Goal: Navigation & Orientation: Find specific page/section

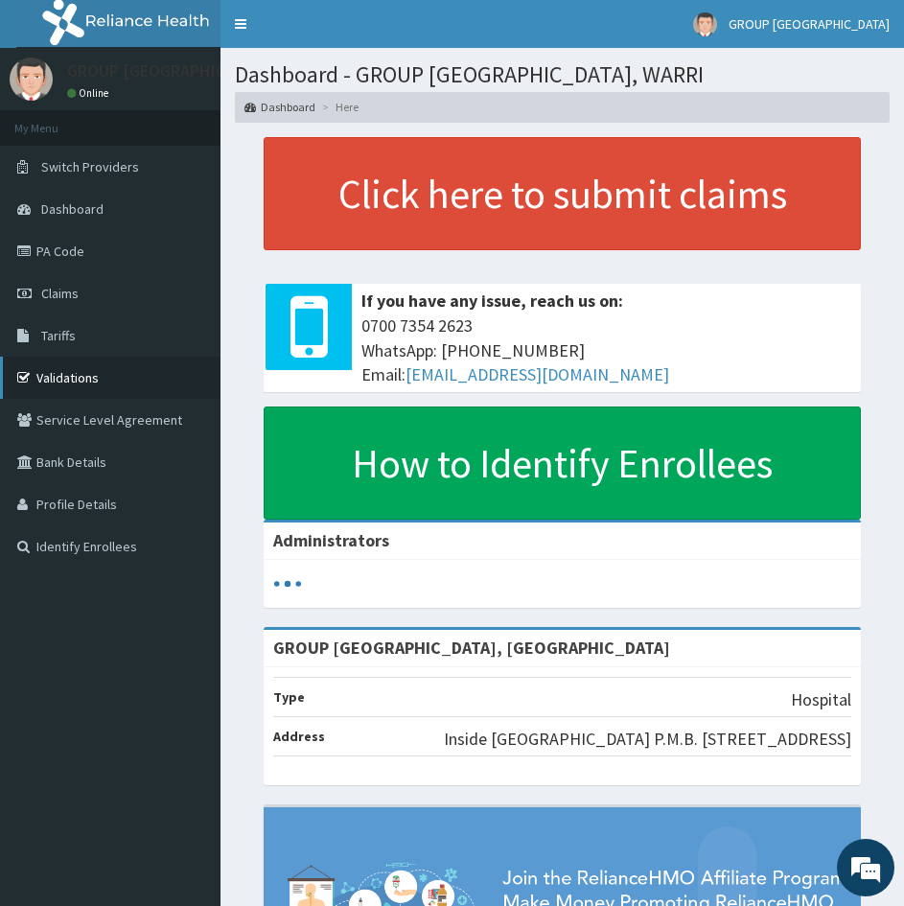
click at [120, 386] on link "Validations" at bounding box center [110, 378] width 221 height 42
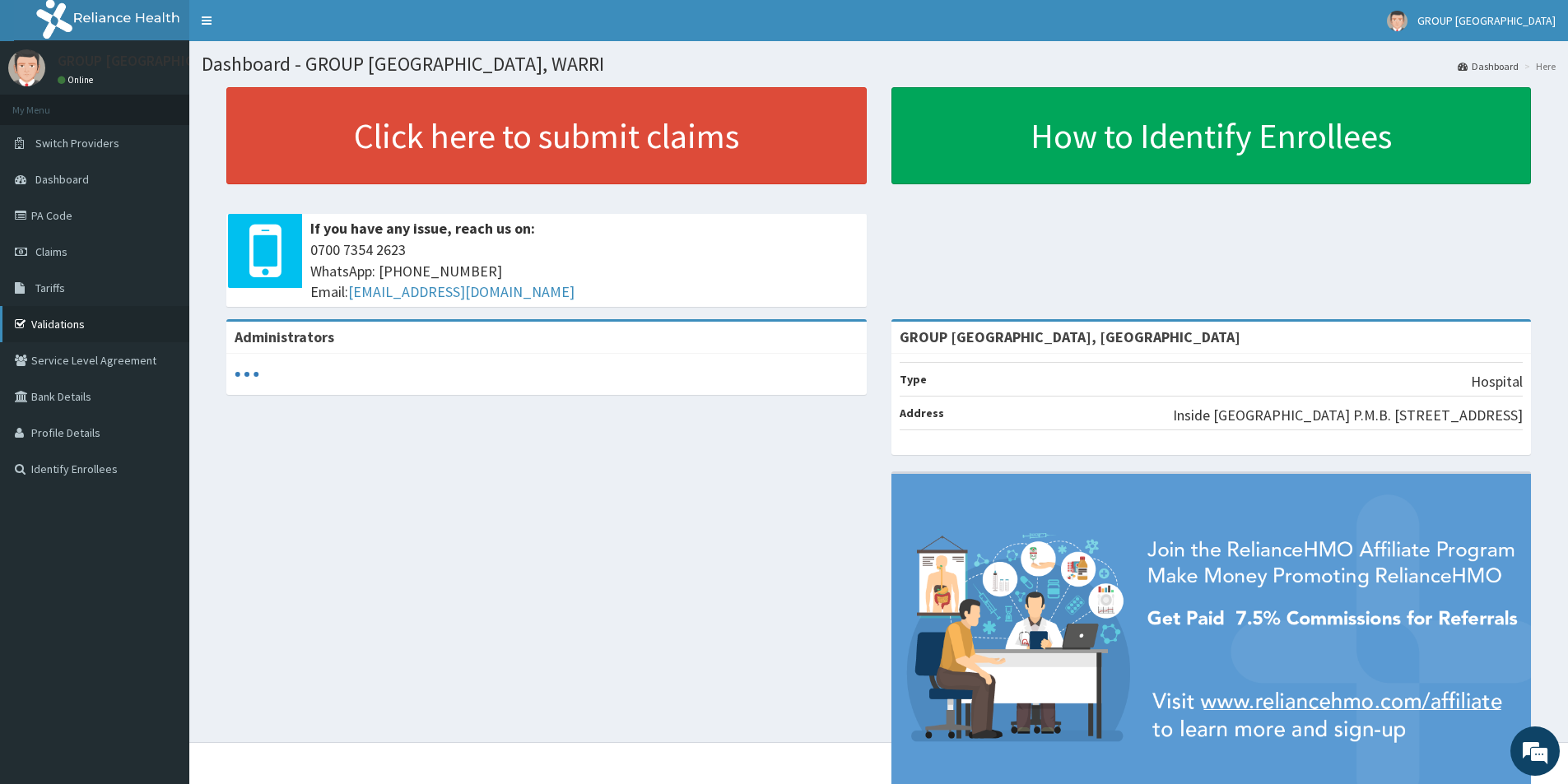
click at [58, 322] on link "Validations" at bounding box center [94, 324] width 190 height 36
click at [40, 463] on link "Identify Enrollees" at bounding box center [94, 469] width 190 height 36
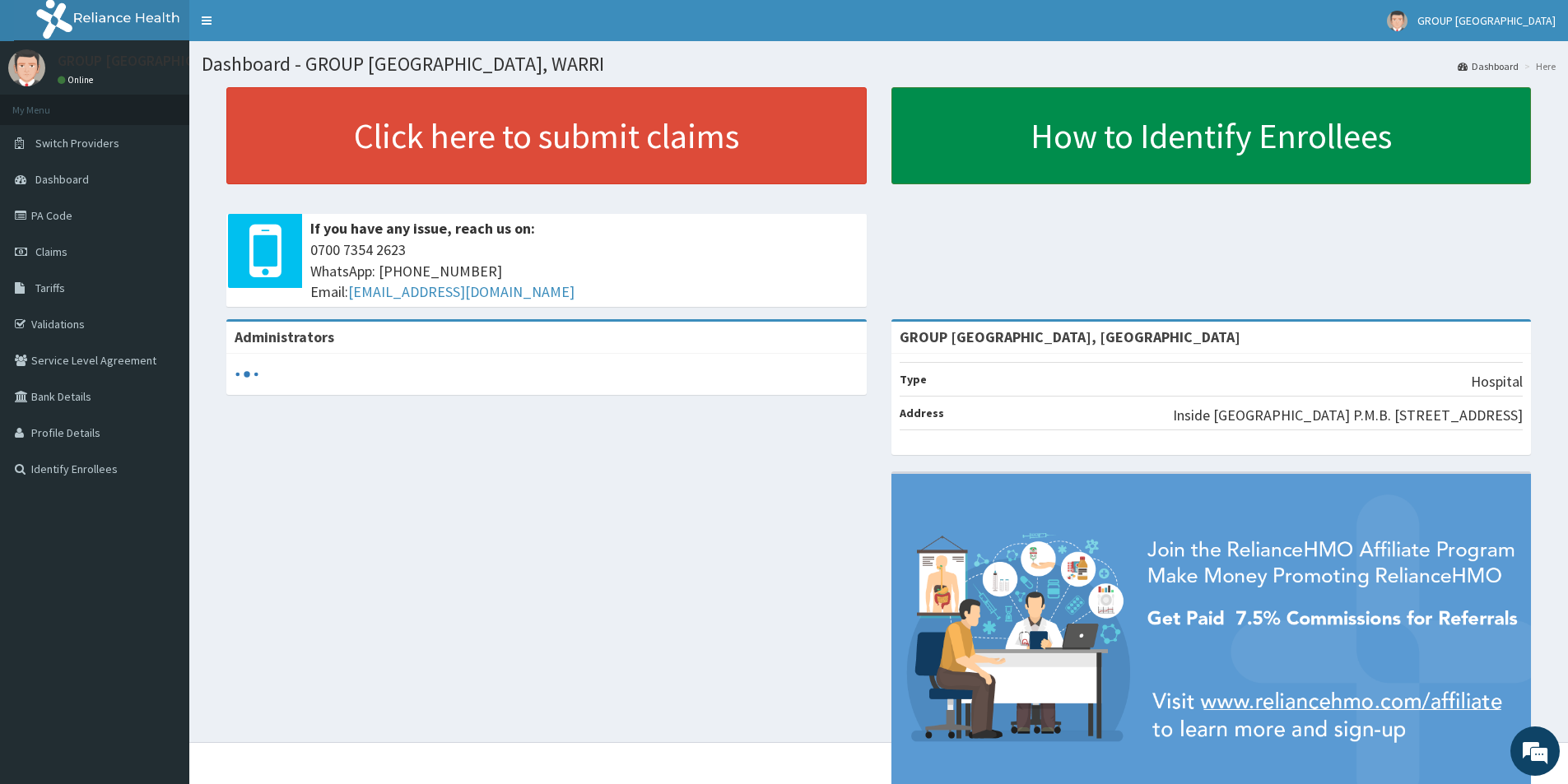
click at [1069, 146] on link "How to Identify Enrollees" at bounding box center [1212, 136] width 640 height 97
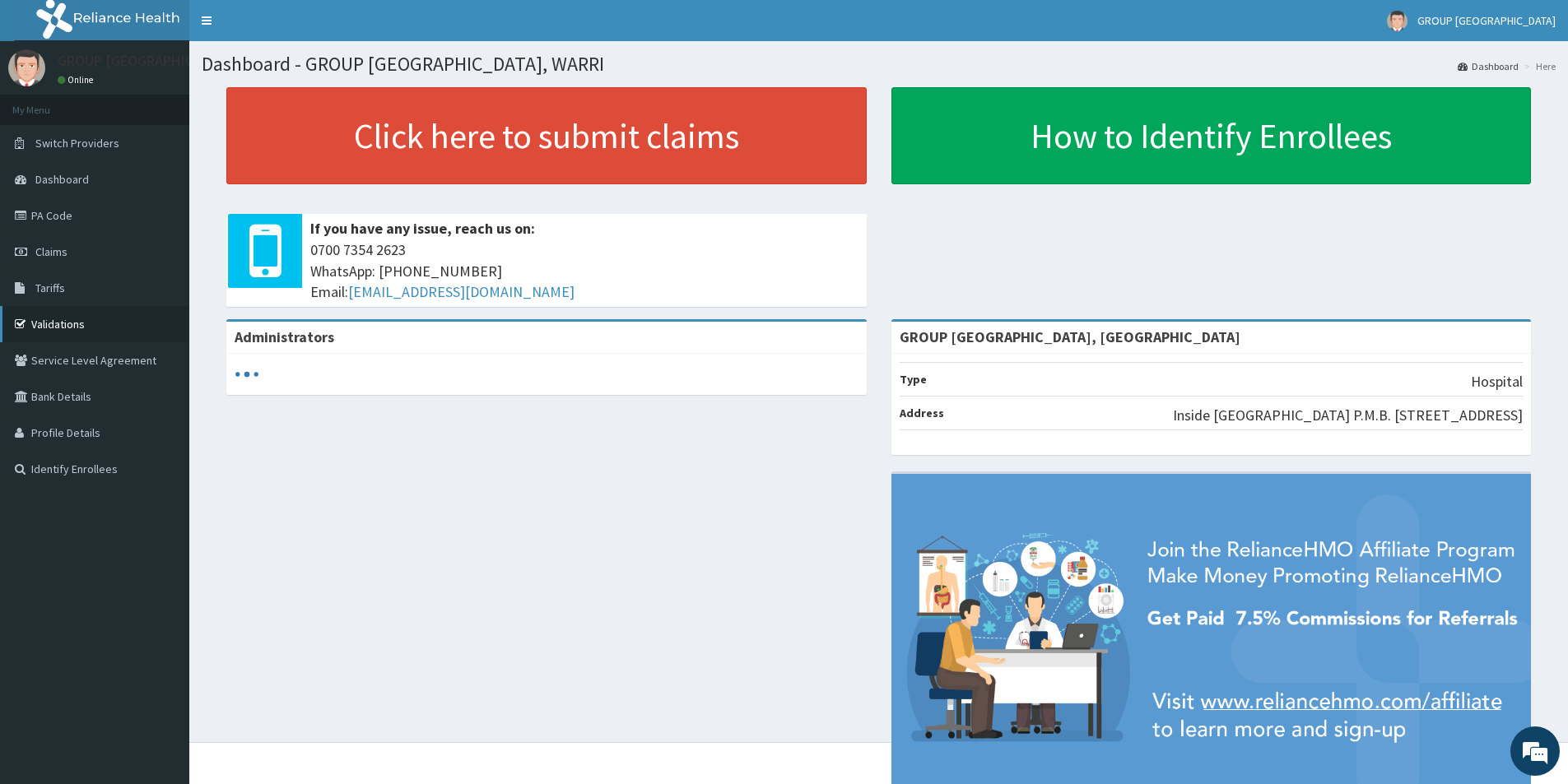
click at [125, 334] on link "Validations" at bounding box center [94, 324] width 190 height 36
click at [134, 340] on link "Validations" at bounding box center [94, 324] width 190 height 36
